Goal: Find specific page/section: Find specific page/section

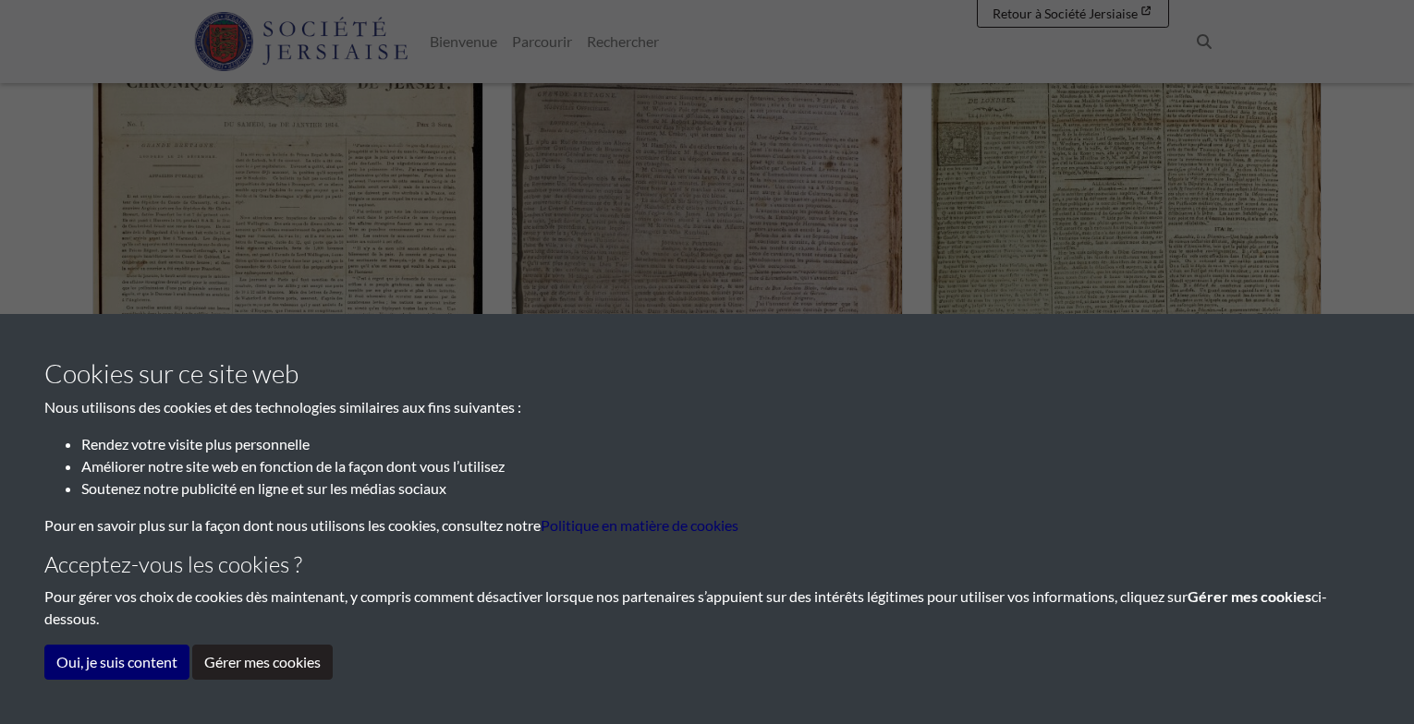
scroll to position [739, 0]
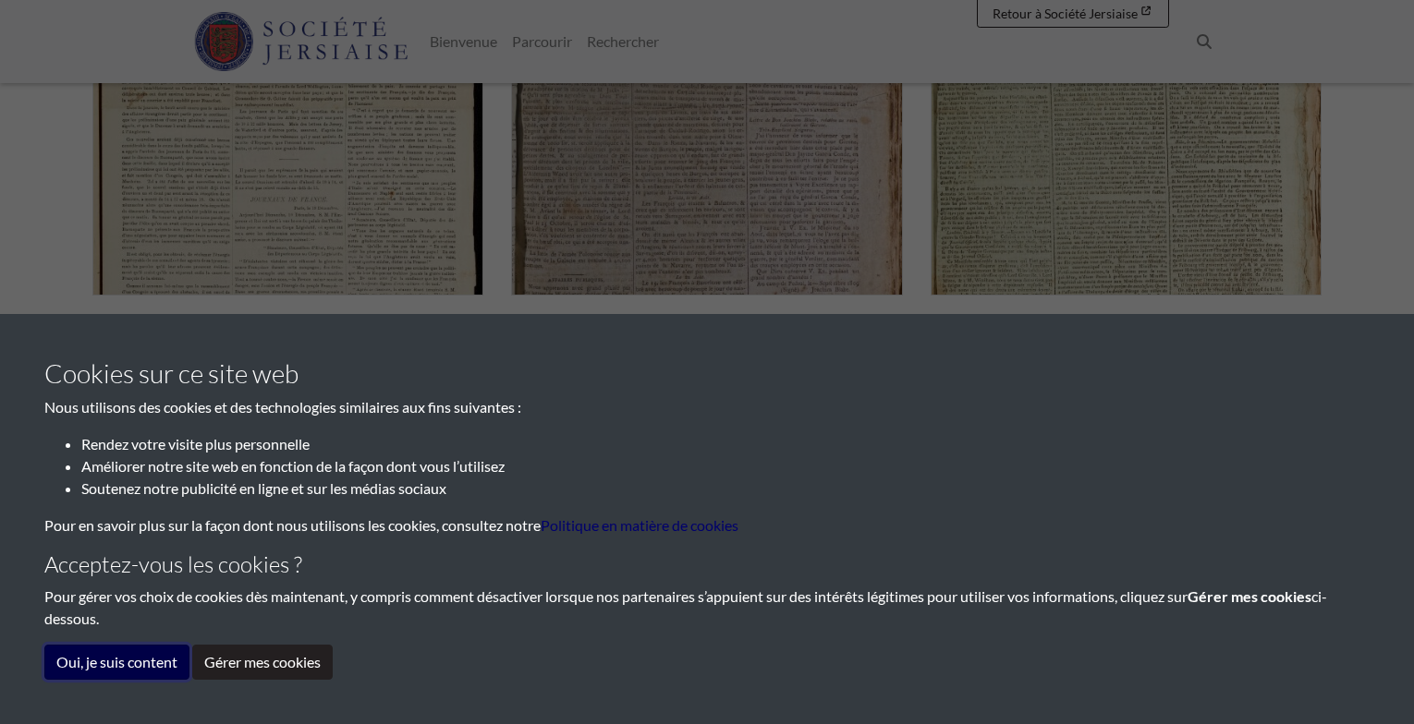
click at [108, 662] on button "Oui, je suis content" at bounding box center [116, 662] width 145 height 35
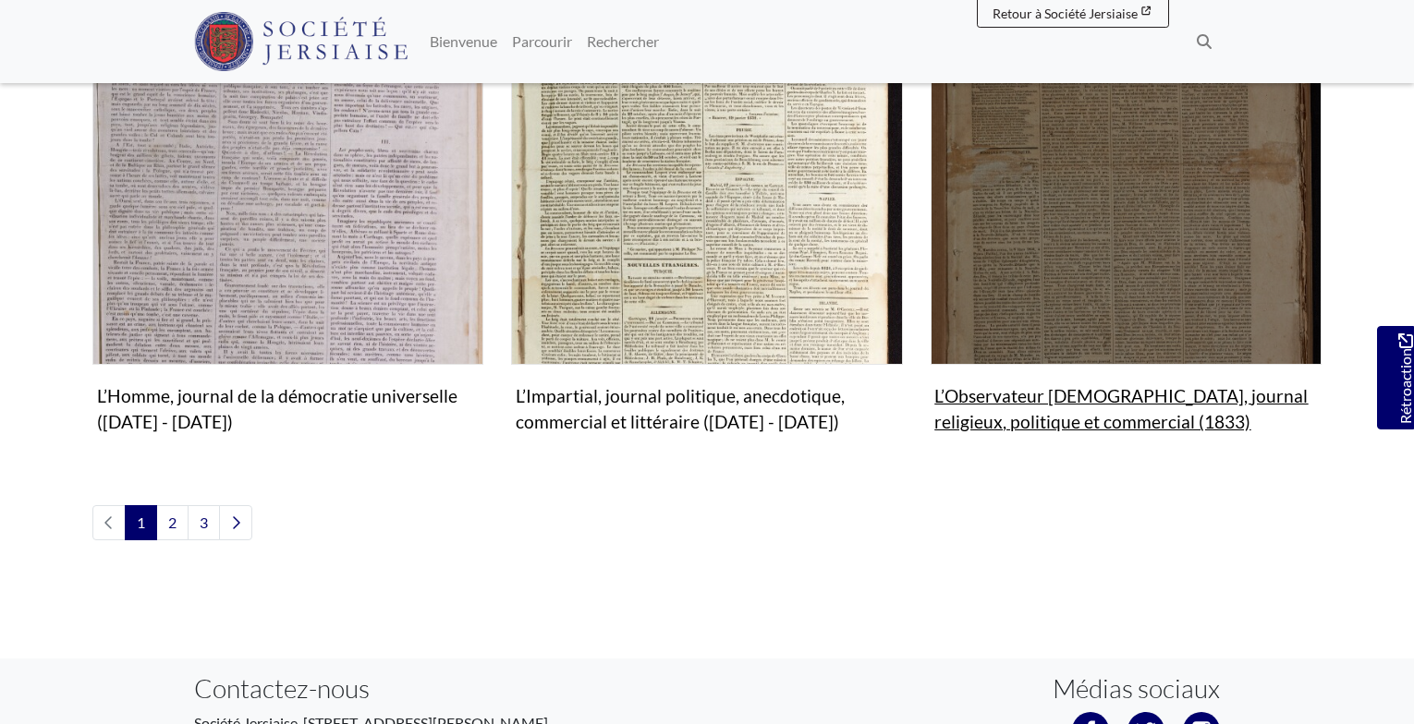
scroll to position [2217, 0]
click at [1119, 266] on img "Sous-collection" at bounding box center [1125, 170] width 391 height 391
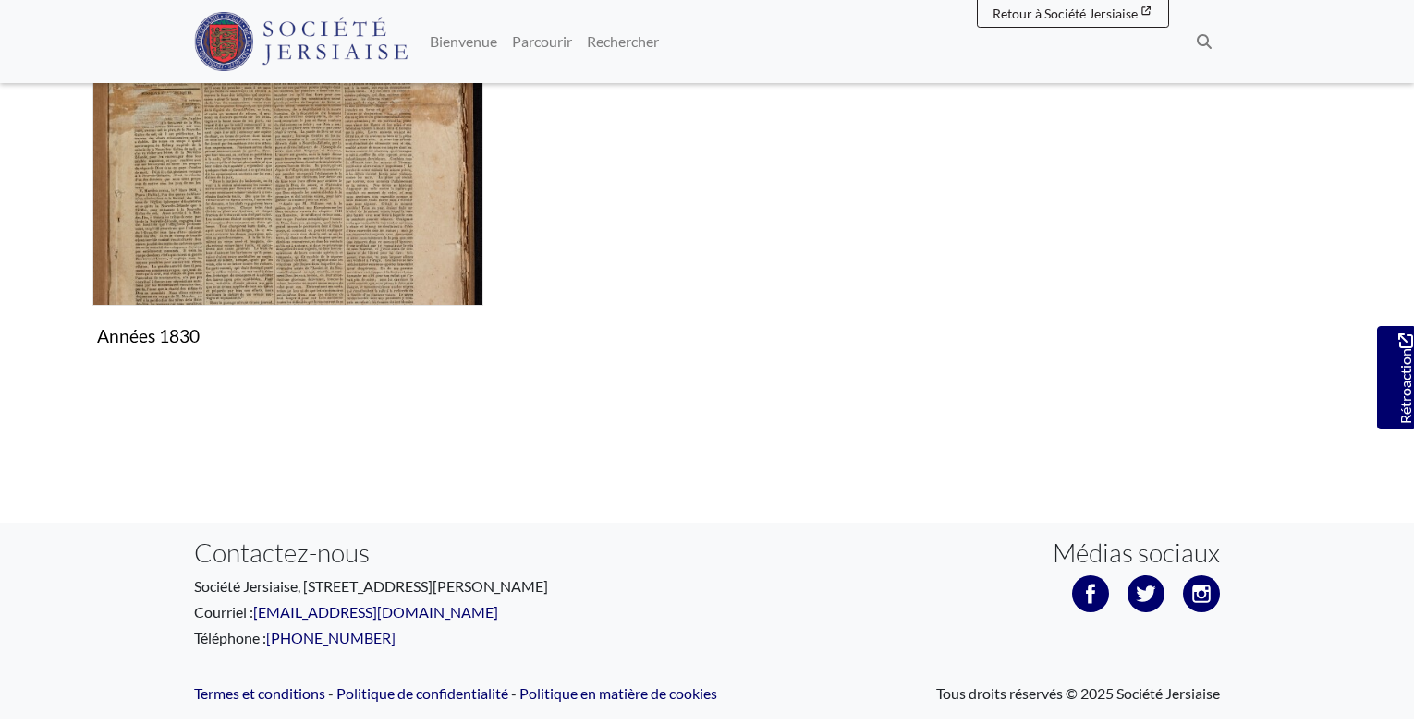
scroll to position [525, 0]
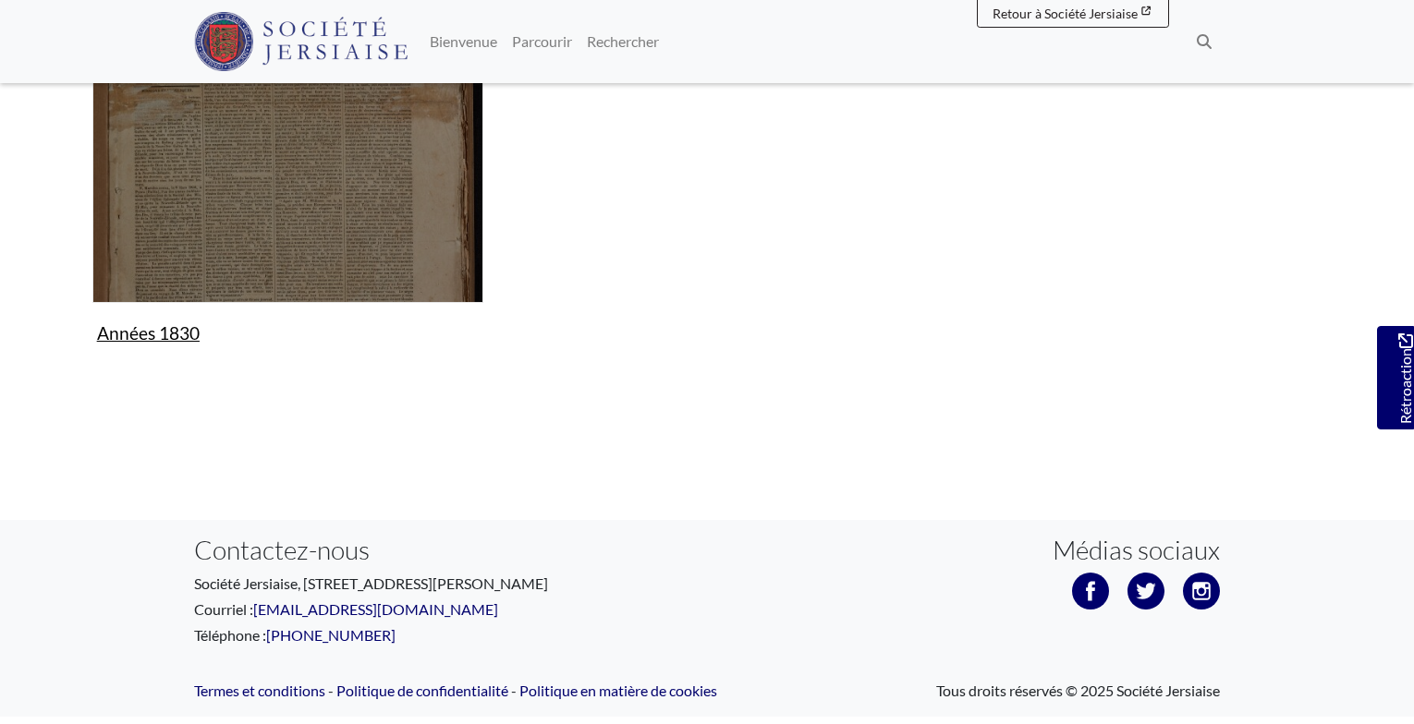
click at [261, 216] on img "Sous-collection" at bounding box center [287, 107] width 391 height 391
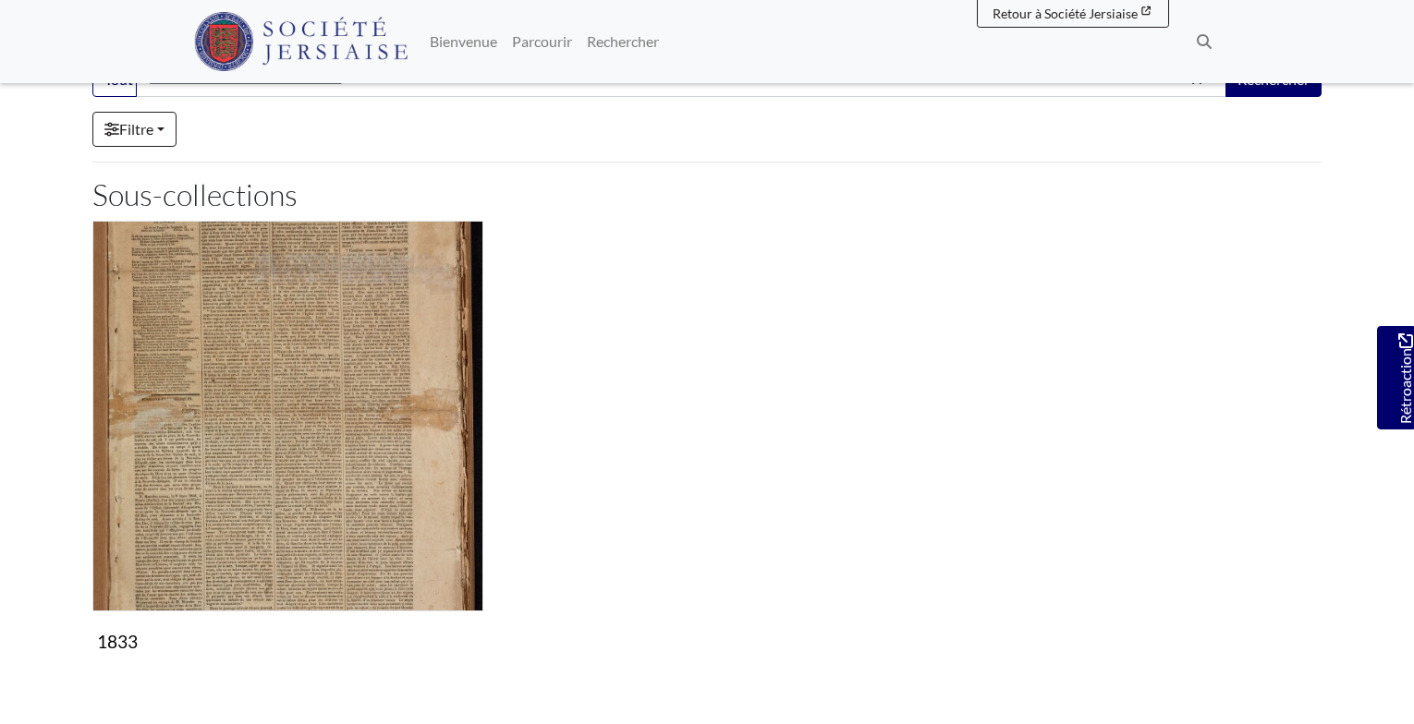
scroll to position [155, 0]
